Goal: Task Accomplishment & Management: Complete application form

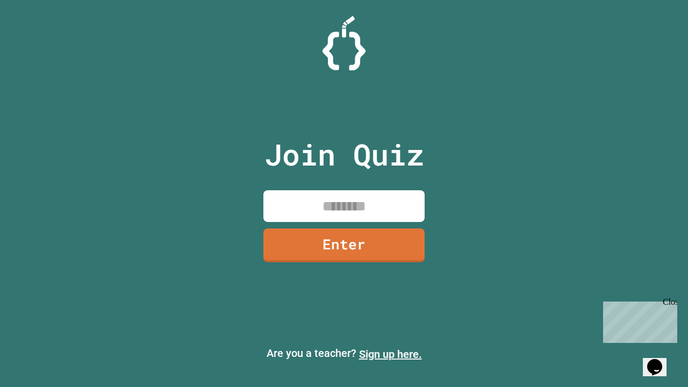
click at [390, 354] on link "Sign up here." at bounding box center [390, 354] width 63 height 13
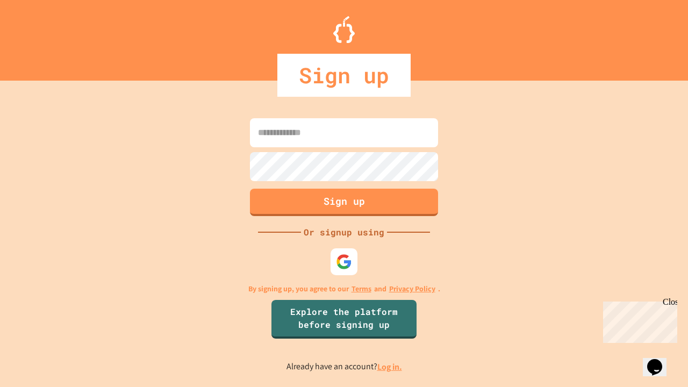
click at [390, 367] on link "Log in." at bounding box center [390, 366] width 25 height 11
